Goal: Task Accomplishment & Management: Manage account settings

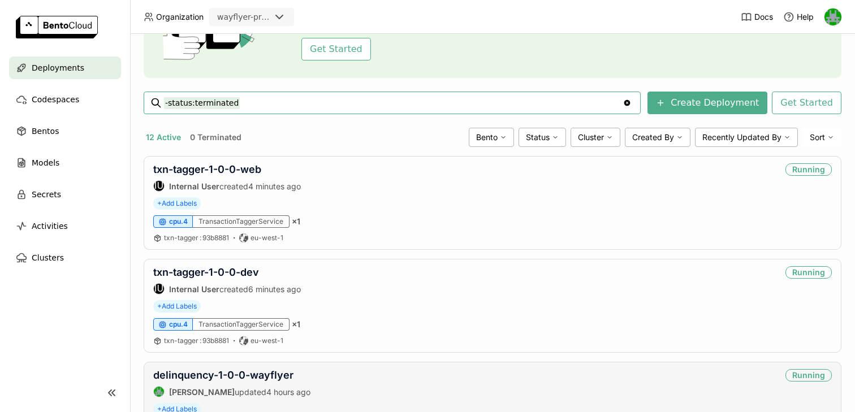
scroll to position [98, 0]
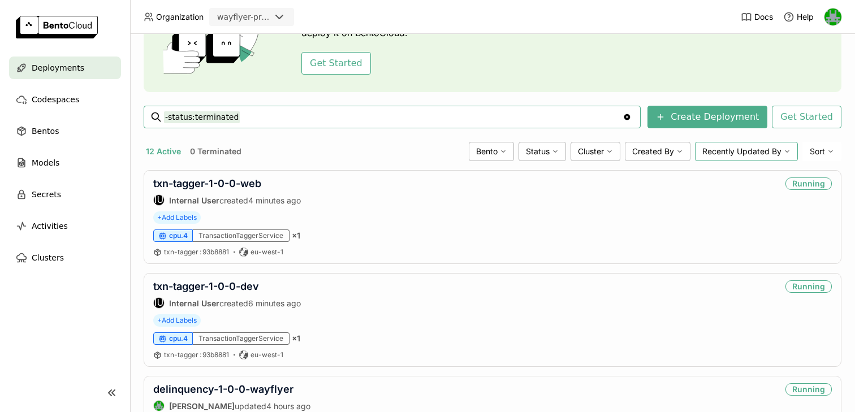
click at [718, 149] on span "Recently Updated By" at bounding box center [742, 152] width 79 height 10
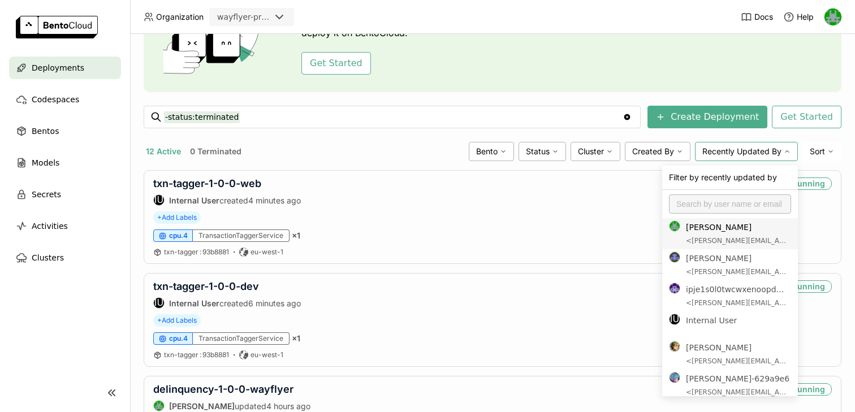
click at [354, 148] on div "12 Active 0 Terminated" at bounding box center [304, 151] width 321 height 15
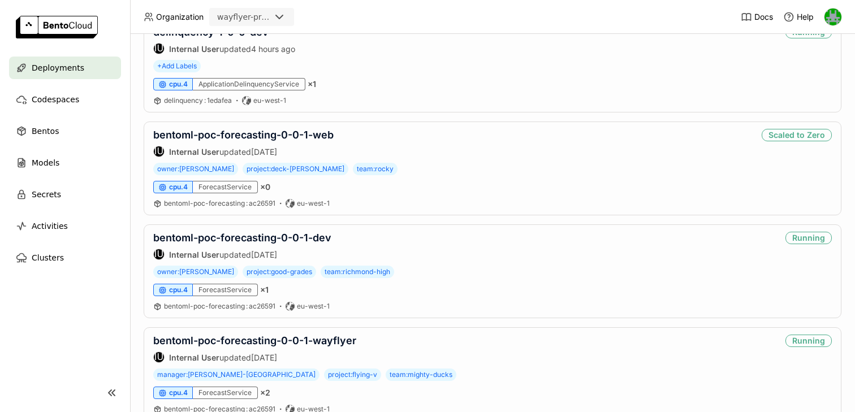
scroll to position [0, 0]
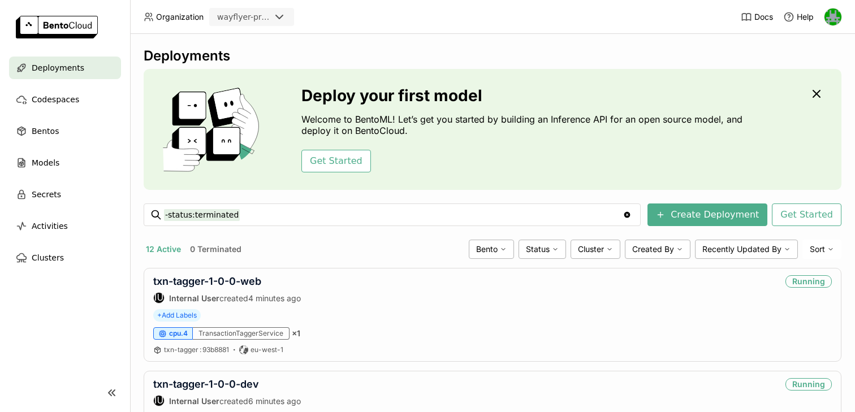
click at [213, 248] on button "0 Terminated" at bounding box center [216, 249] width 56 height 15
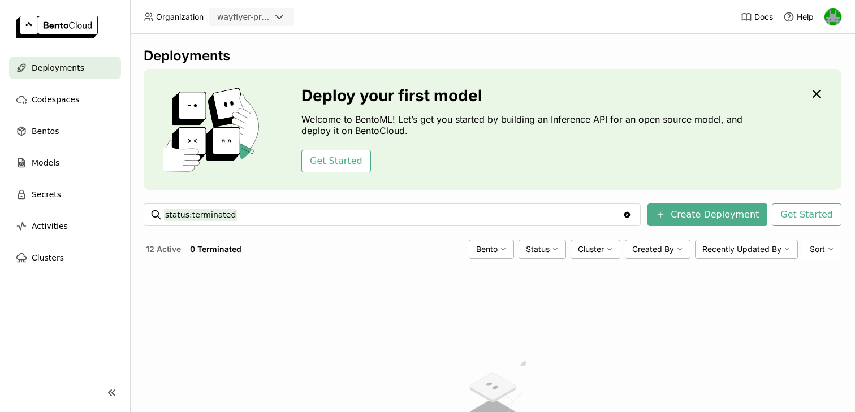
click at [162, 244] on button "12 Active" at bounding box center [164, 249] width 40 height 15
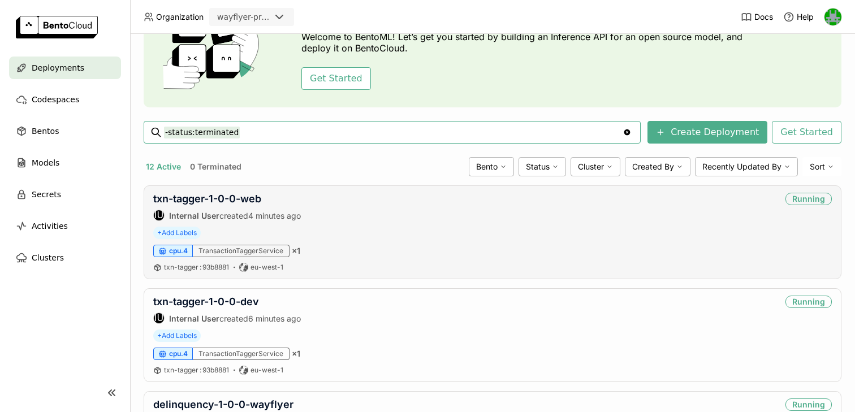
scroll to position [109, 0]
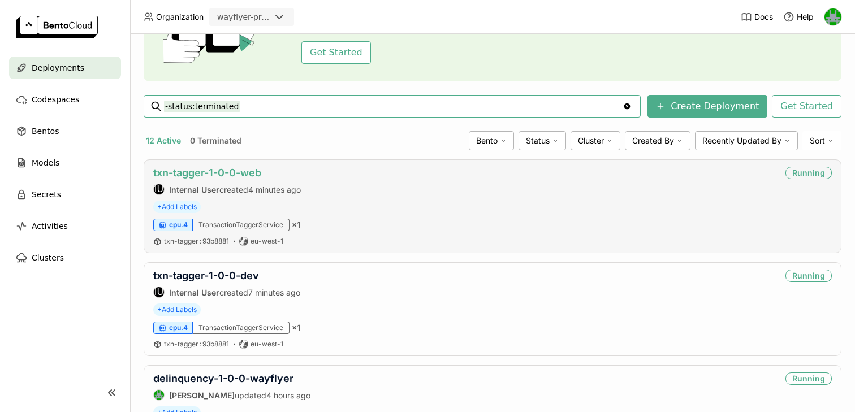
click at [217, 170] on link "txn-tagger-1-0-0-web" at bounding box center [207, 173] width 108 height 12
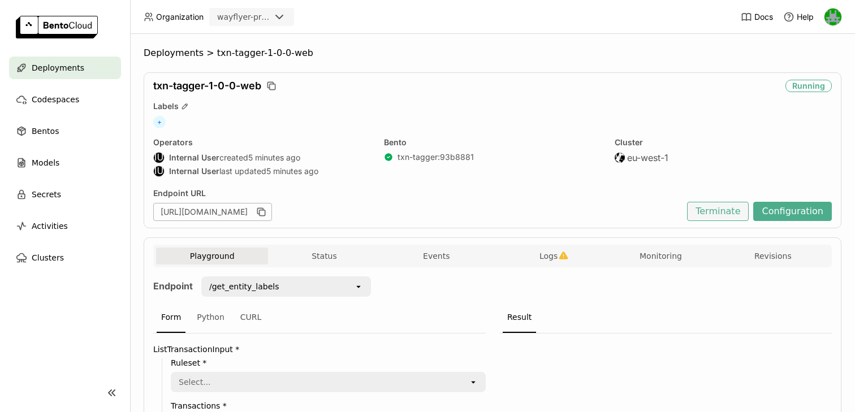
click at [713, 218] on button "Terminate" at bounding box center [718, 211] width 62 height 19
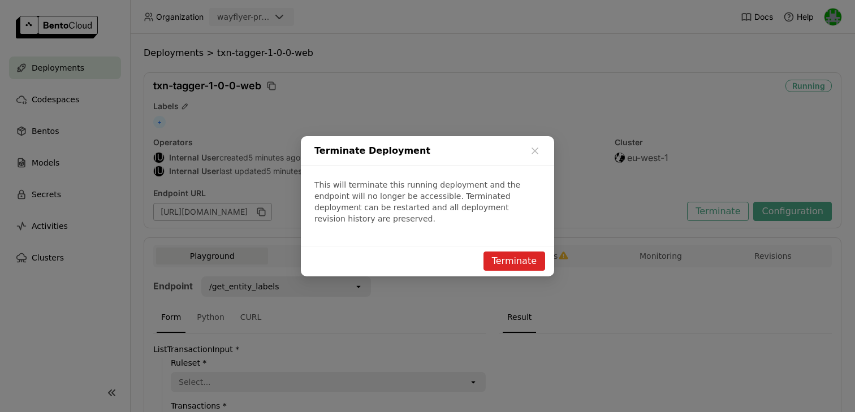
click at [509, 258] on button "Terminate" at bounding box center [515, 261] width 62 height 19
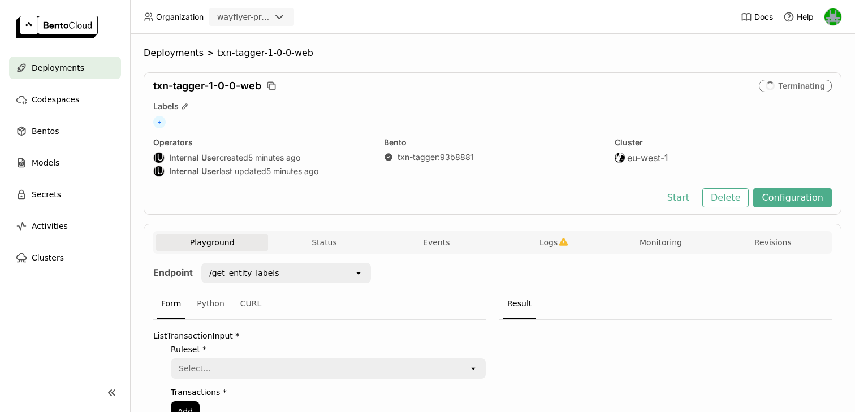
click at [273, 85] on icon "button" at bounding box center [271, 85] width 11 height 11
click at [717, 190] on button "Delete" at bounding box center [726, 197] width 47 height 19
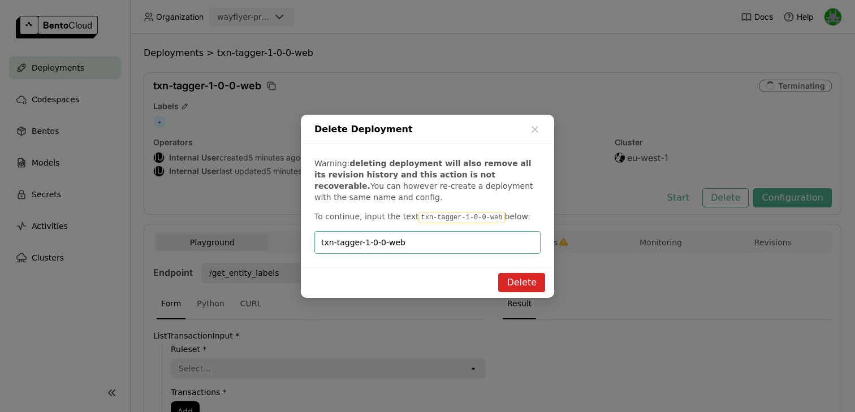
type input "txn-tagger-1-0-0-web"
click at [515, 286] on button "Delete" at bounding box center [521, 282] width 47 height 19
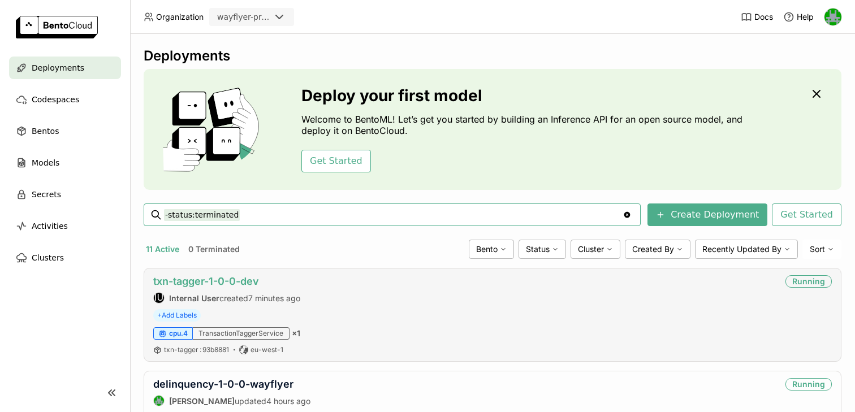
click at [230, 279] on link "txn-tagger-1-0-0-dev" at bounding box center [206, 281] width 106 height 12
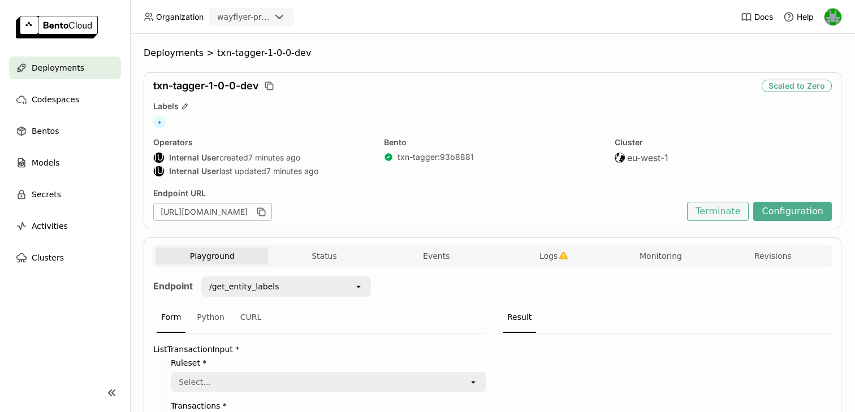
click at [714, 208] on button "Terminate" at bounding box center [718, 211] width 62 height 19
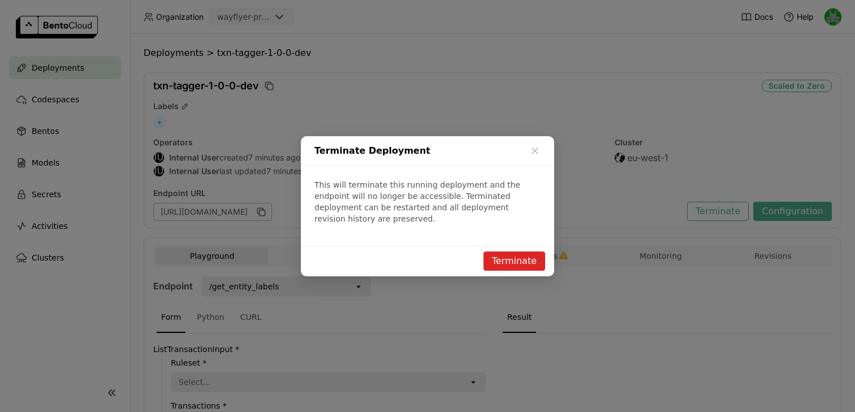
click at [504, 253] on button "Terminate" at bounding box center [515, 261] width 62 height 19
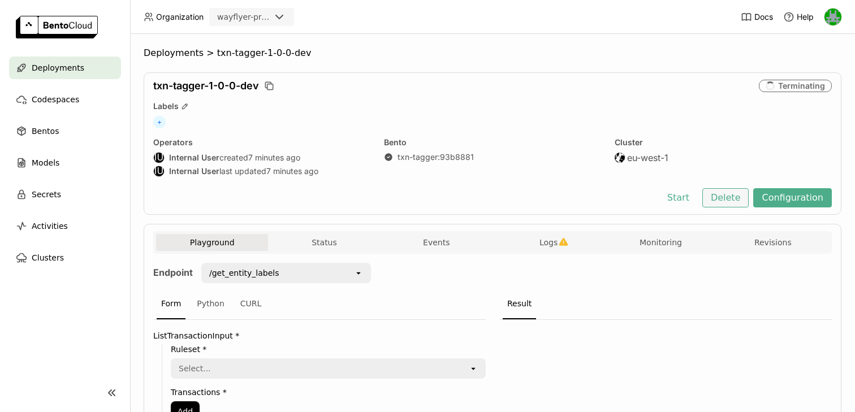
click at [731, 198] on button "Delete" at bounding box center [726, 197] width 47 height 19
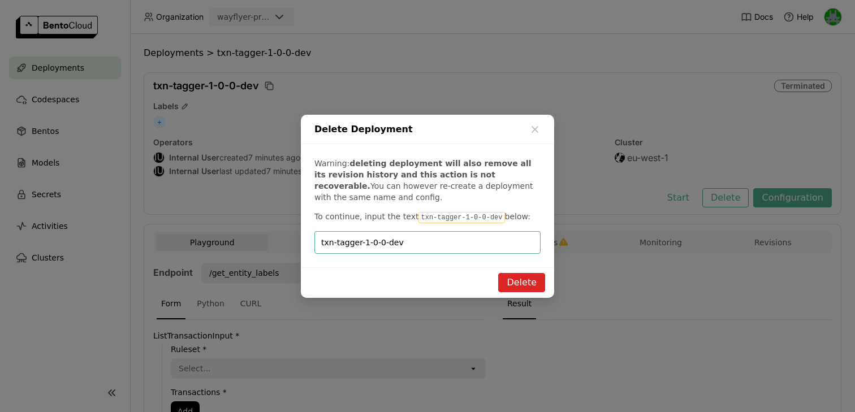
type input "txn-tagger-1-0-0-dev"
click at [527, 282] on button "Delete" at bounding box center [521, 282] width 47 height 19
